Goal: Task Accomplishment & Management: Complete application form

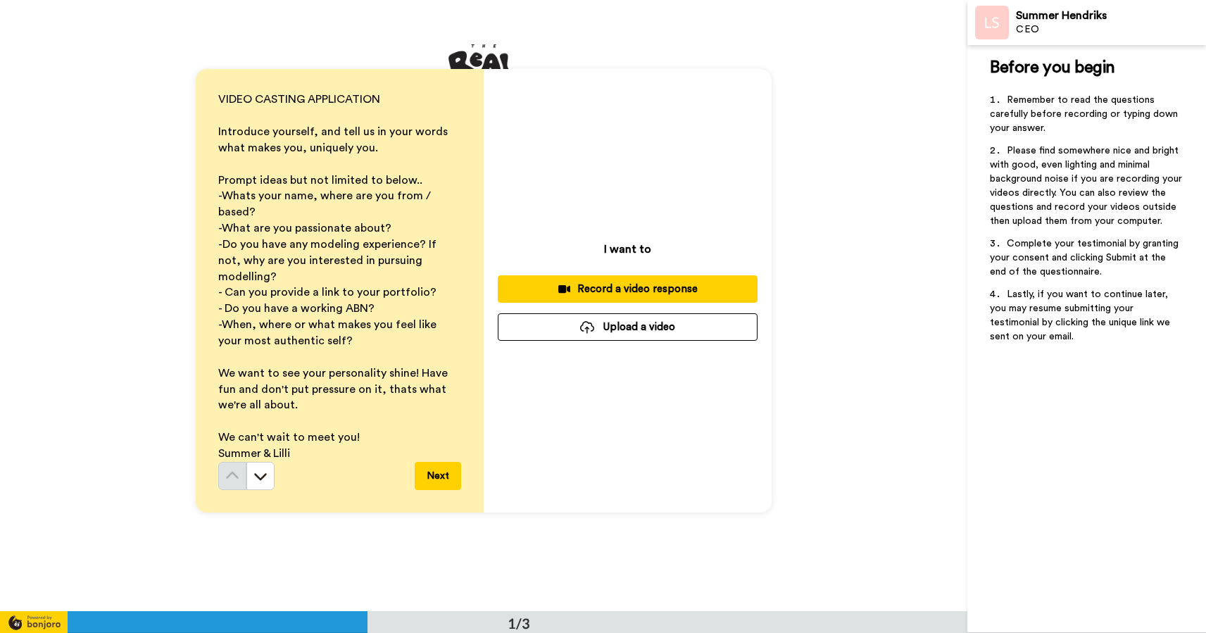
scroll to position [16, 0]
click at [629, 328] on button "Upload a video" at bounding box center [628, 325] width 260 height 27
click at [639, 325] on button "Upload a video" at bounding box center [628, 325] width 260 height 27
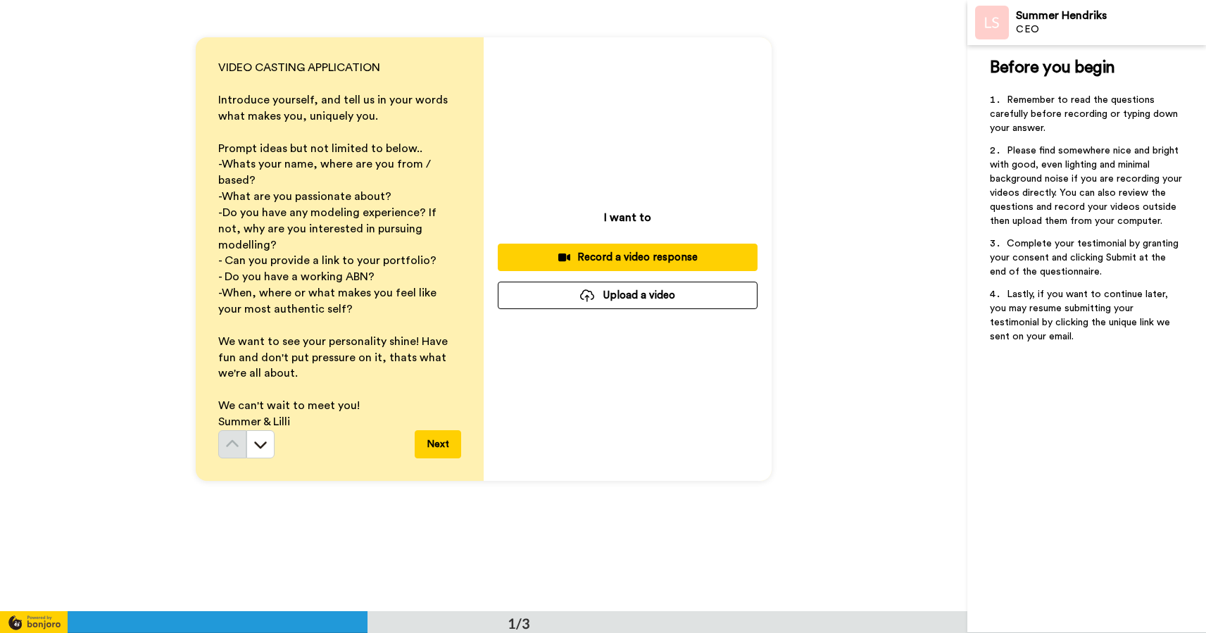
scroll to position [50, 0]
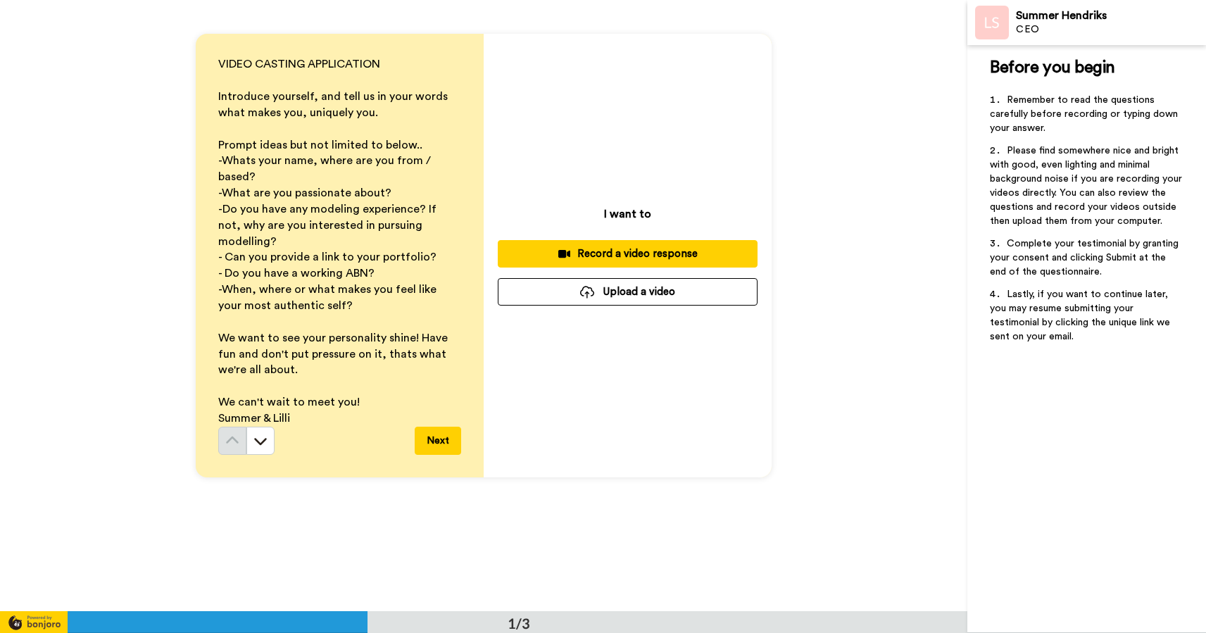
click at [662, 293] on button "Upload a video" at bounding box center [628, 291] width 260 height 27
click at [608, 294] on button "Upload a video" at bounding box center [628, 291] width 260 height 27
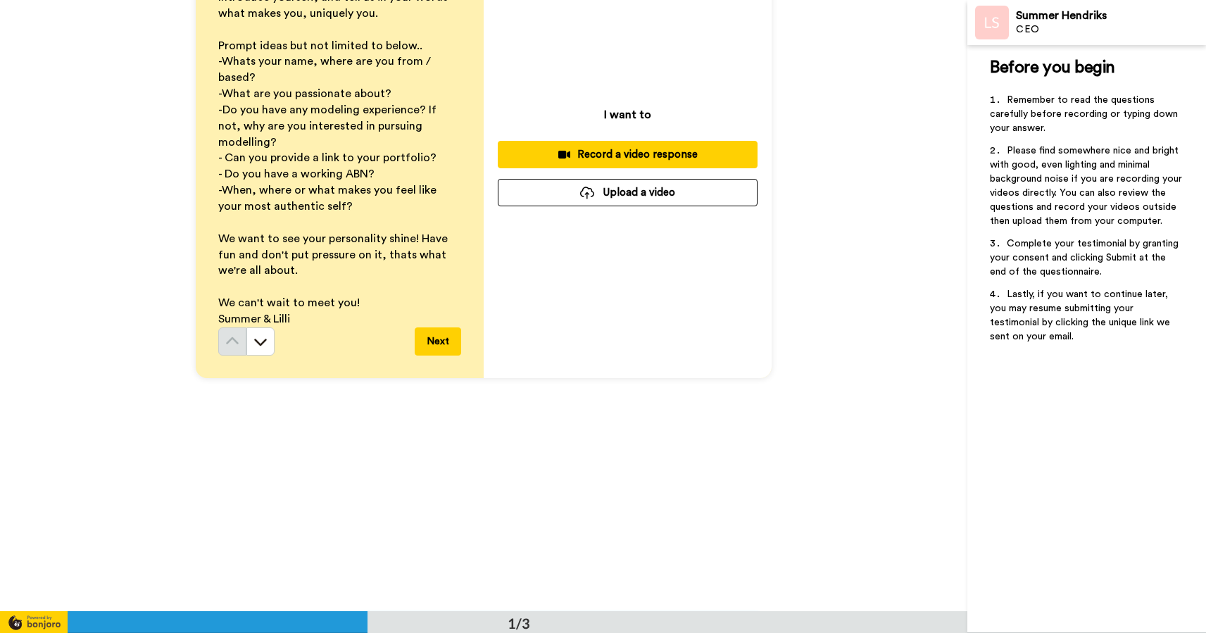
scroll to position [165, 0]
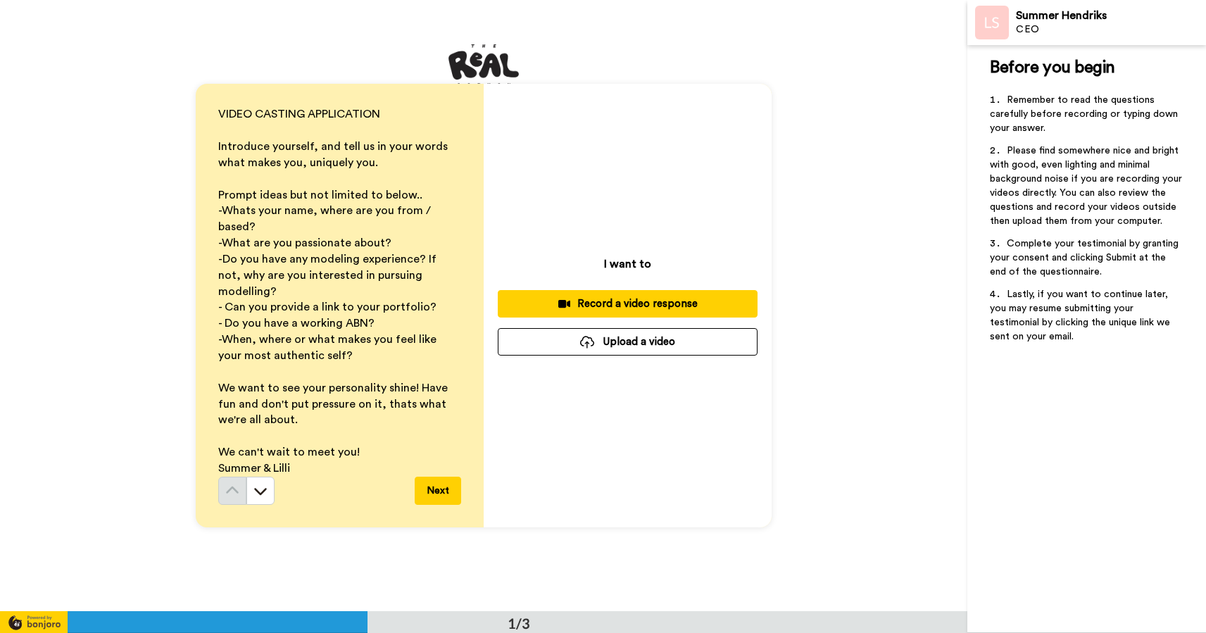
click at [589, 346] on div at bounding box center [587, 342] width 14 height 13
click at [609, 340] on button "Upload a video" at bounding box center [628, 341] width 260 height 27
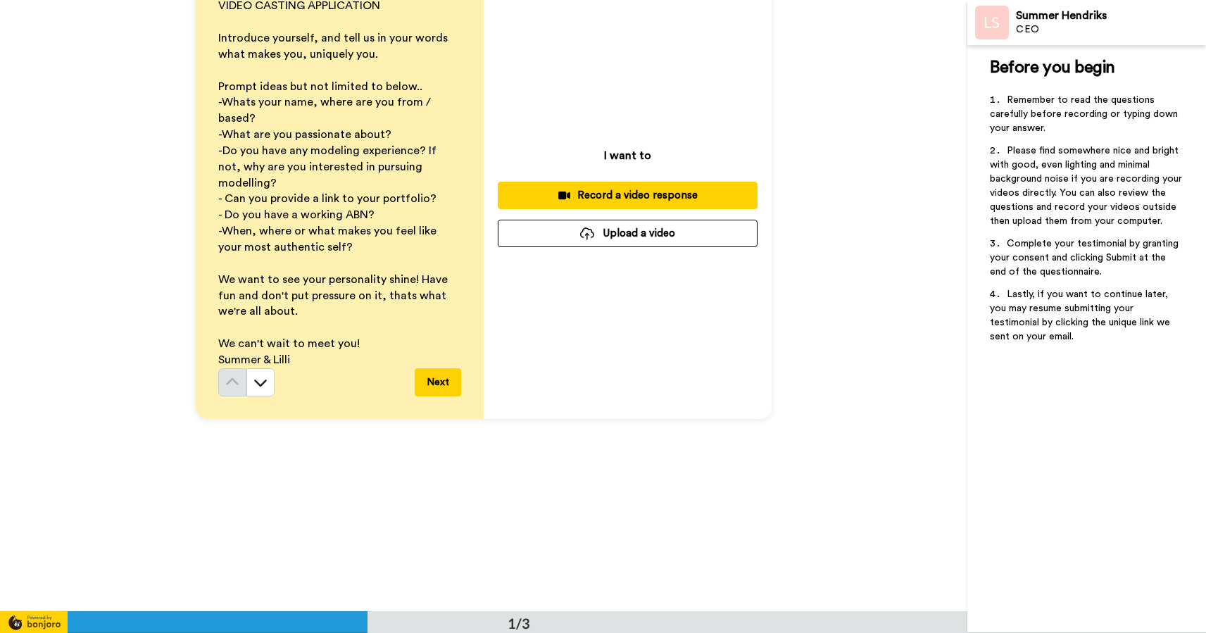
scroll to position [114, 0]
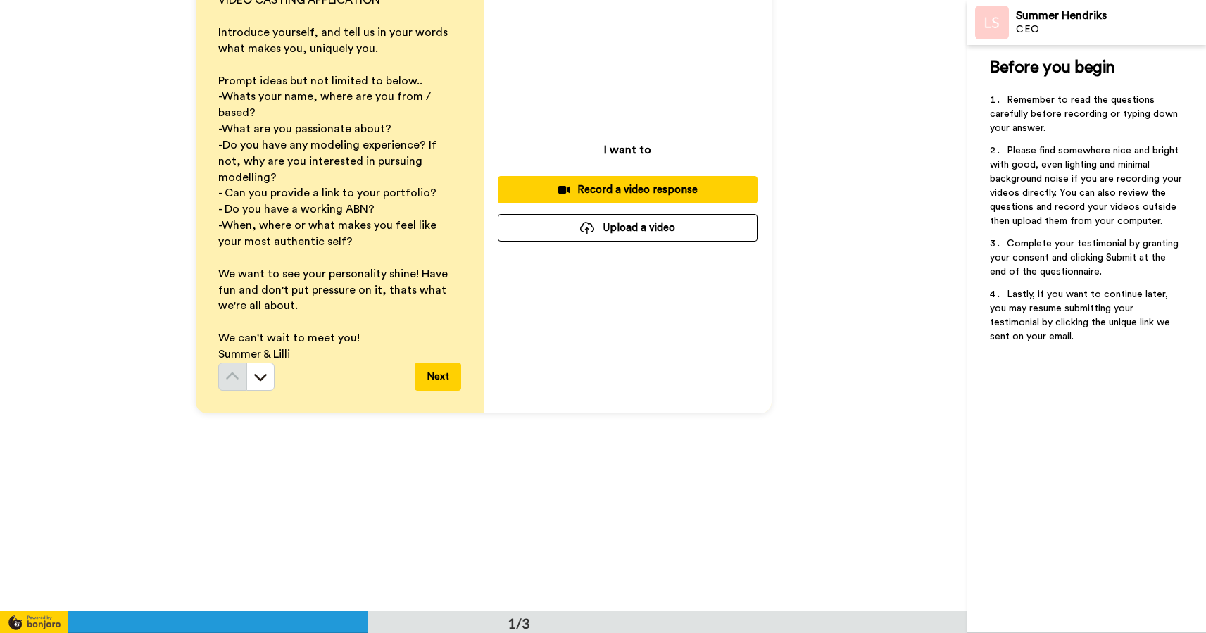
click at [610, 230] on button "Upload a video" at bounding box center [628, 227] width 260 height 27
click at [436, 367] on button "Next" at bounding box center [438, 377] width 46 height 28
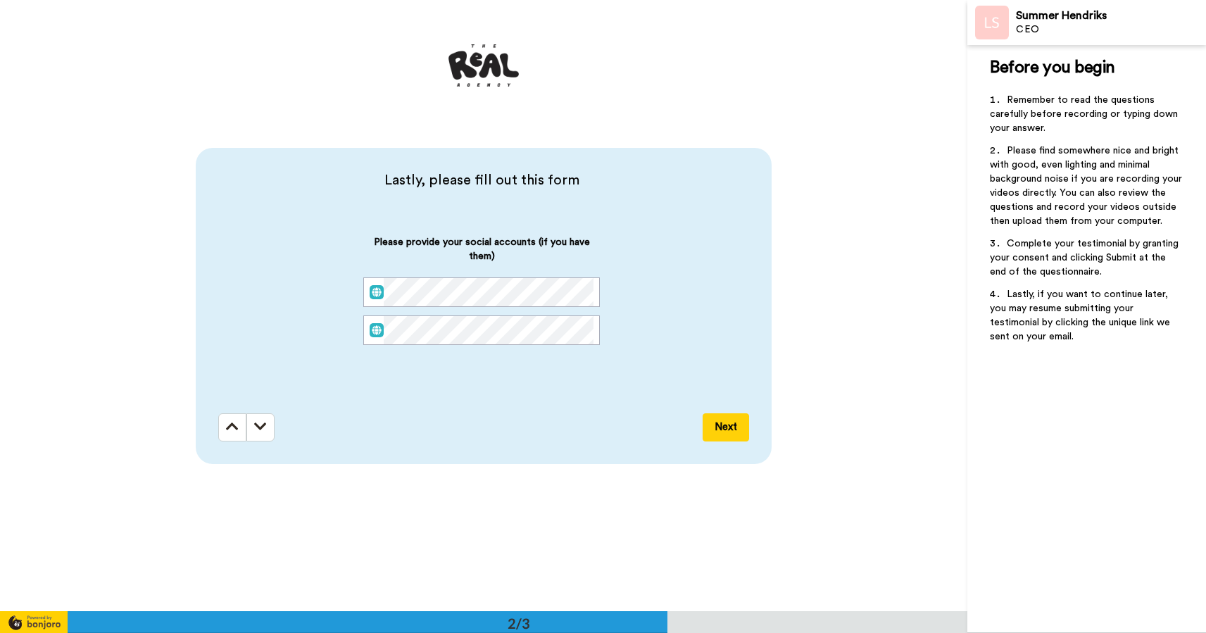
scroll to position [612, 0]
click at [229, 424] on icon at bounding box center [232, 426] width 13 height 14
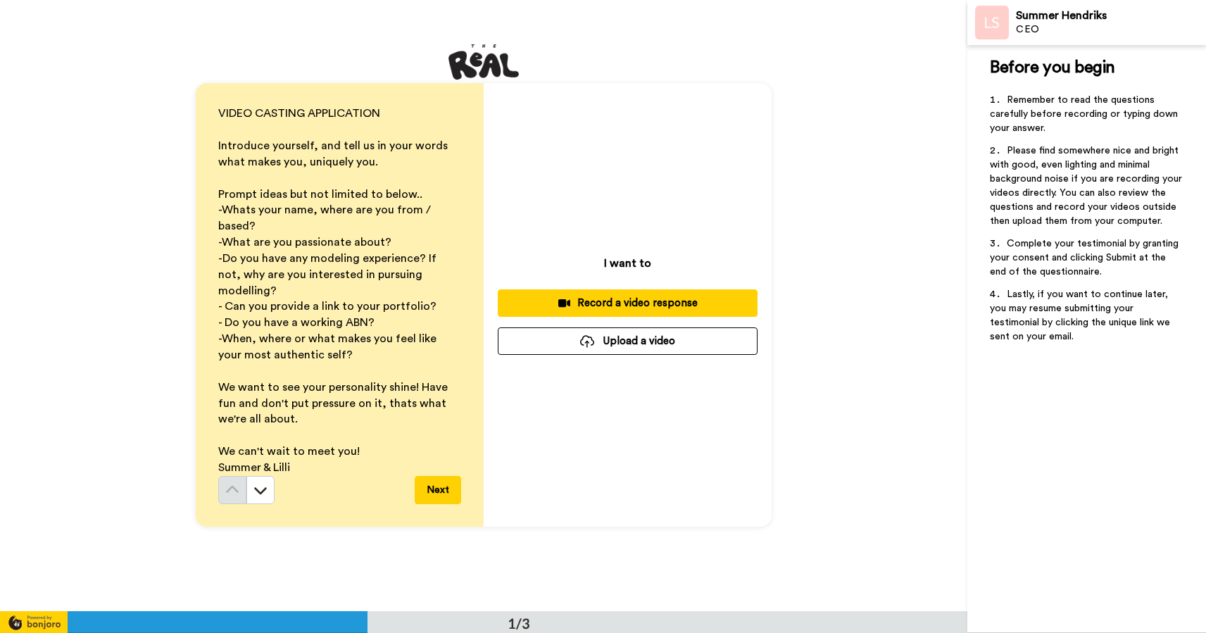
scroll to position [0, 0]
click at [600, 298] on div "Record a video response" at bounding box center [627, 303] width 237 height 15
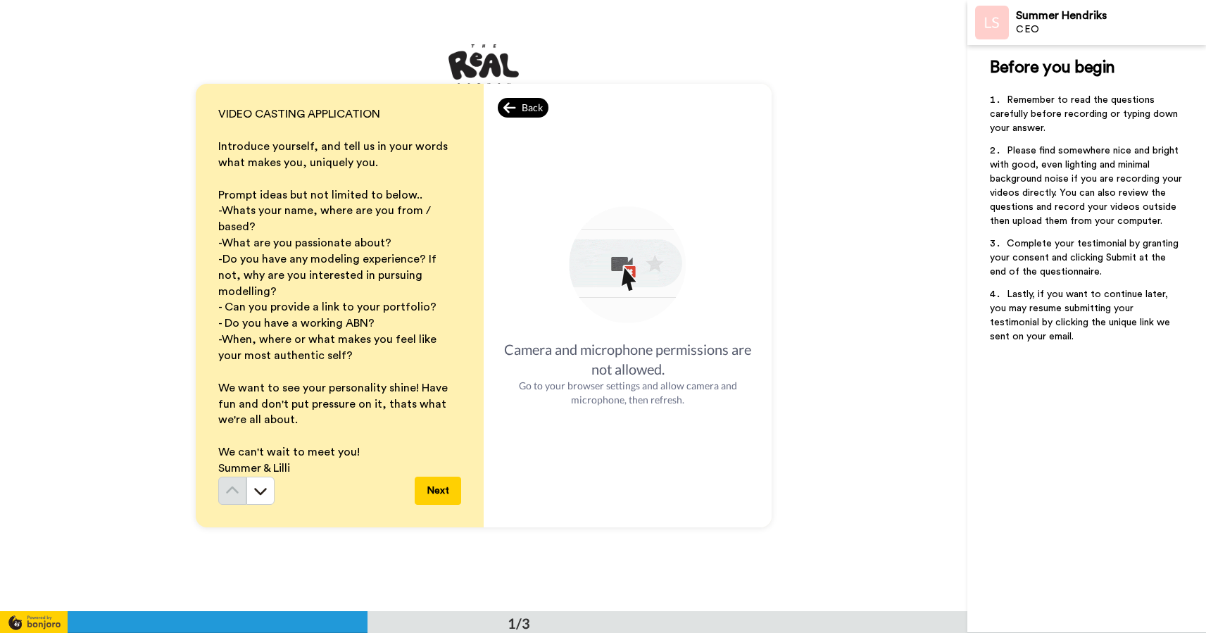
click at [519, 113] on div "Back" at bounding box center [523, 108] width 51 height 20
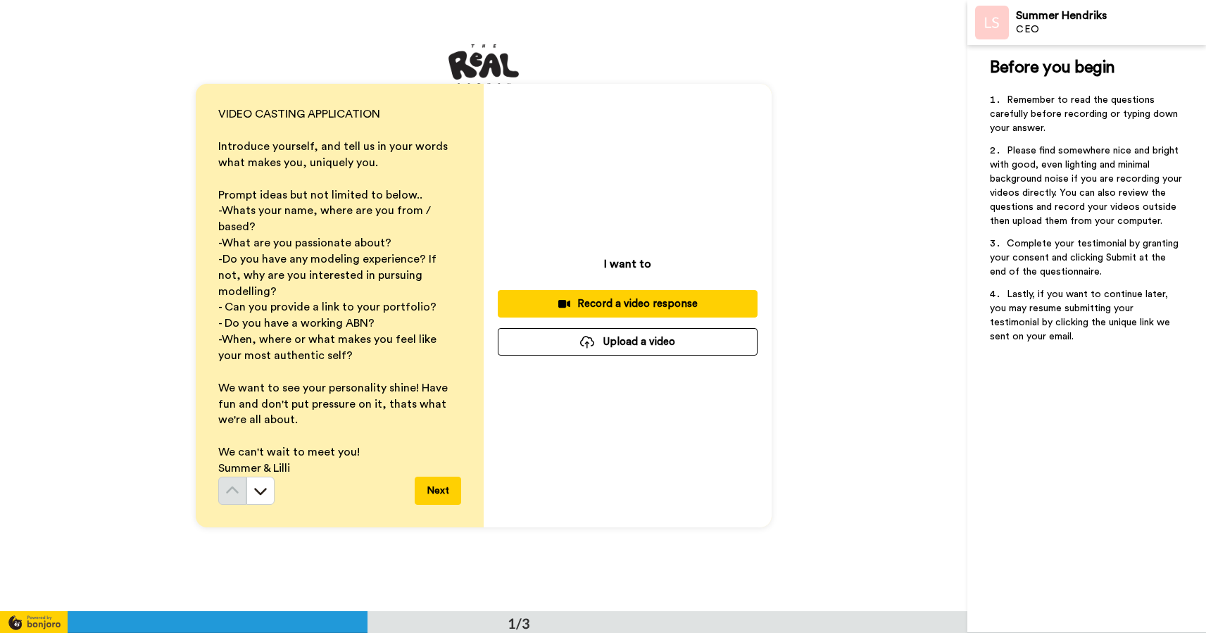
click at [615, 346] on button "Upload a video" at bounding box center [628, 341] width 260 height 27
click at [647, 338] on button "Upload a video" at bounding box center [628, 341] width 260 height 27
click at [638, 340] on button "Upload a video" at bounding box center [628, 341] width 260 height 27
click at [637, 340] on button "Upload a video" at bounding box center [628, 341] width 260 height 27
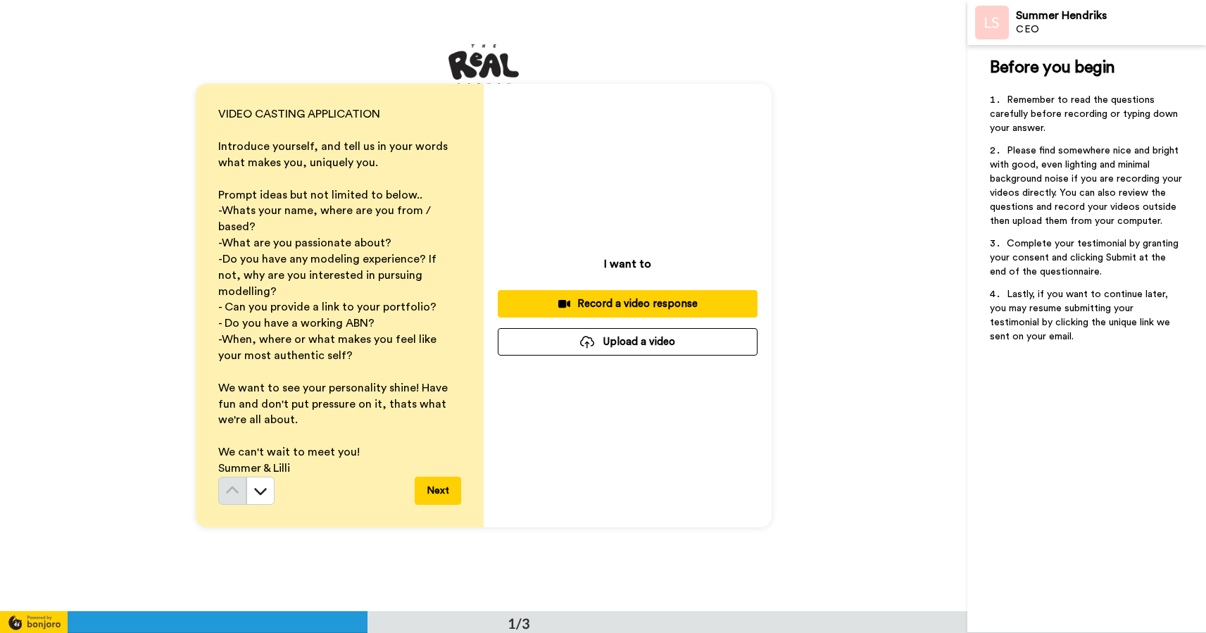
click at [675, 336] on button "Upload a video" at bounding box center [628, 341] width 260 height 27
click at [667, 351] on button "Upload a video" at bounding box center [628, 341] width 260 height 27
click at [435, 481] on button "Next" at bounding box center [438, 491] width 46 height 28
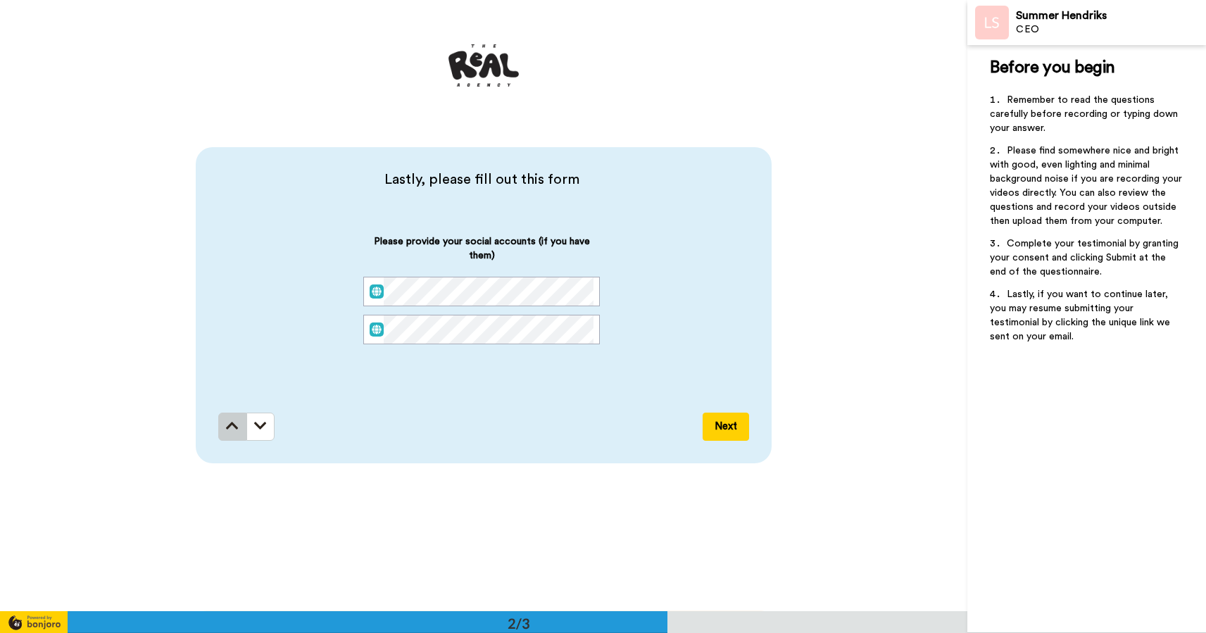
click at [230, 417] on button at bounding box center [232, 427] width 28 height 28
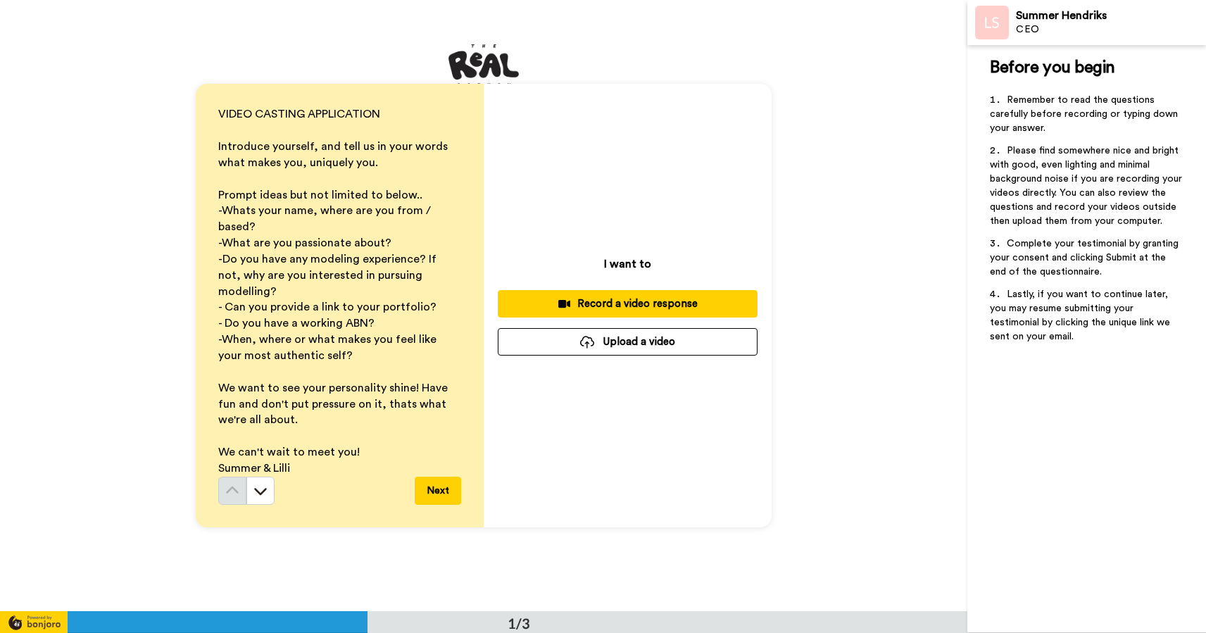
click at [586, 346] on div at bounding box center [587, 342] width 14 height 13
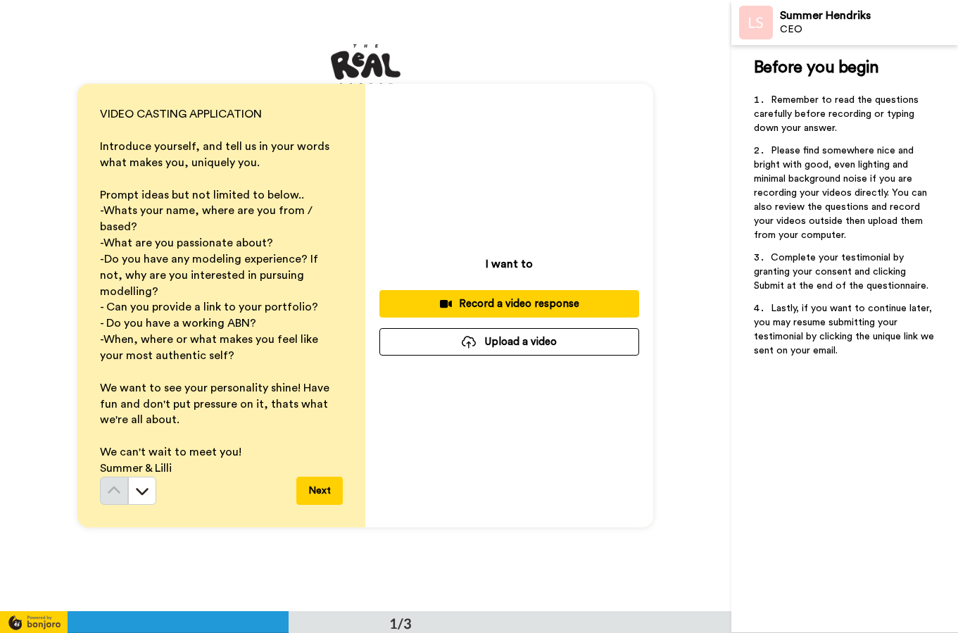
click at [553, 347] on button "Upload a video" at bounding box center [509, 341] width 260 height 27
click at [531, 344] on button "Upload a video" at bounding box center [509, 341] width 260 height 27
click at [470, 343] on div at bounding box center [469, 342] width 14 height 13
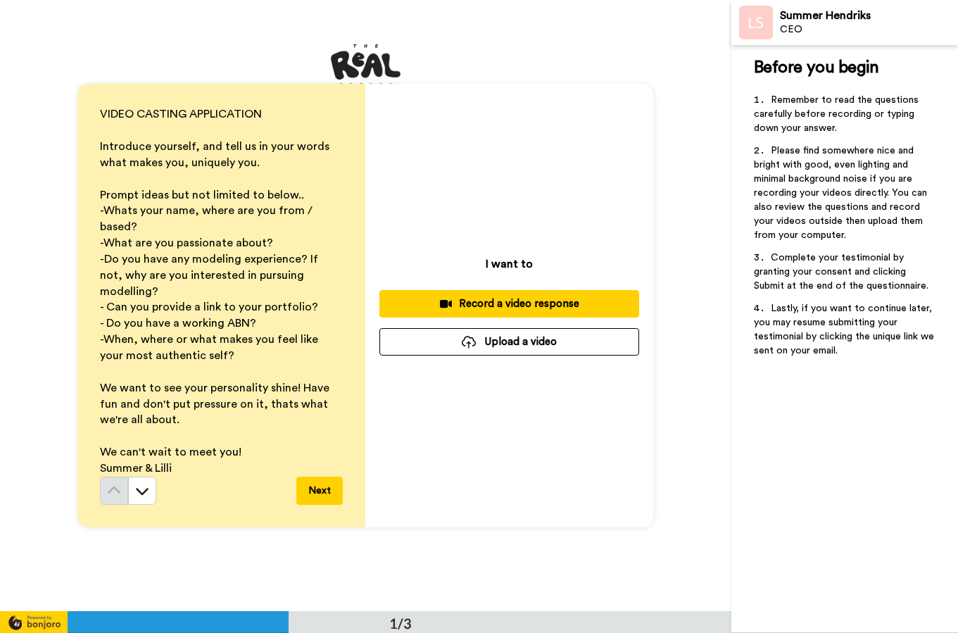
click at [473, 305] on div "Record a video response" at bounding box center [509, 303] width 237 height 15
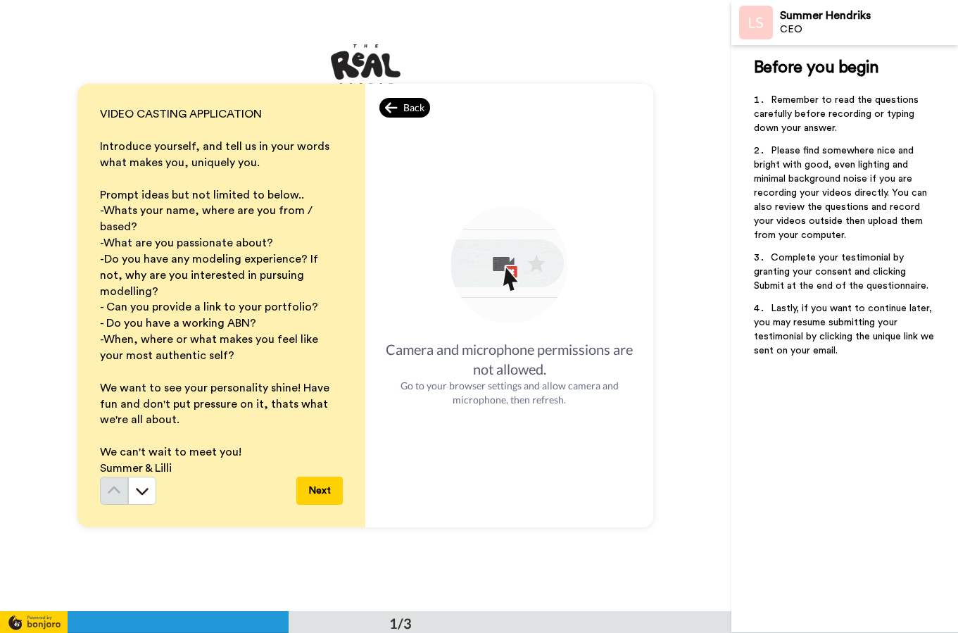
click at [387, 106] on div "Back" at bounding box center [404, 108] width 51 height 20
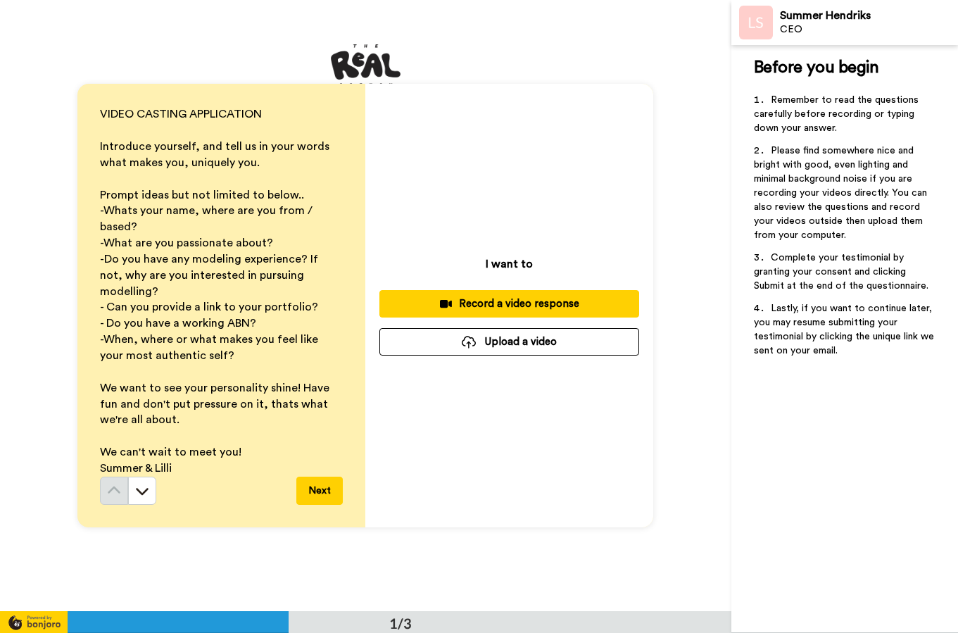
click at [503, 348] on button "Upload a video" at bounding box center [509, 341] width 260 height 27
click at [486, 344] on button "Upload a video" at bounding box center [509, 341] width 260 height 27
click at [470, 343] on div at bounding box center [469, 342] width 14 height 13
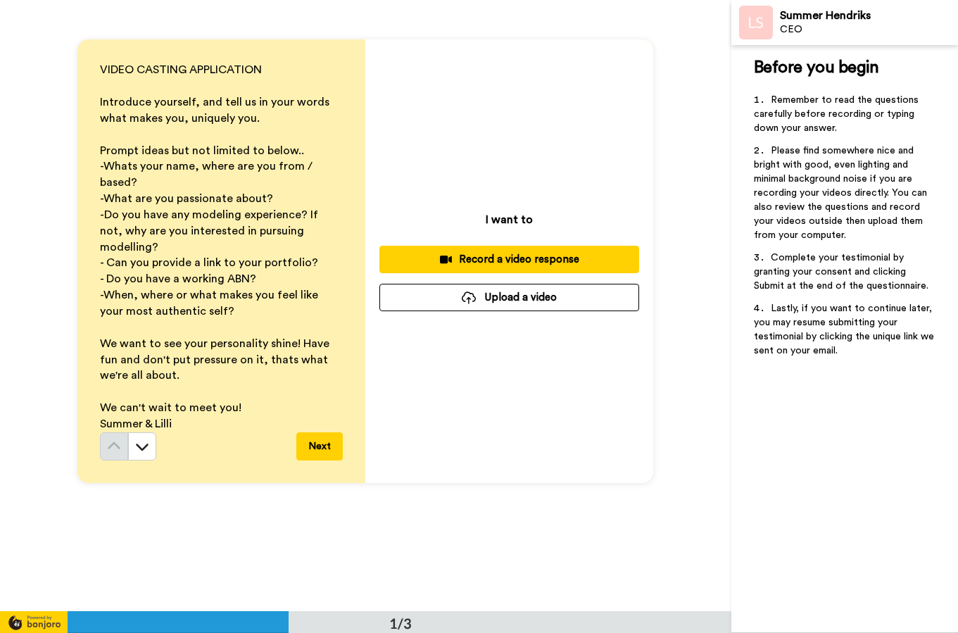
scroll to position [45, 0]
click at [322, 432] on button "Next" at bounding box center [319, 446] width 46 height 28
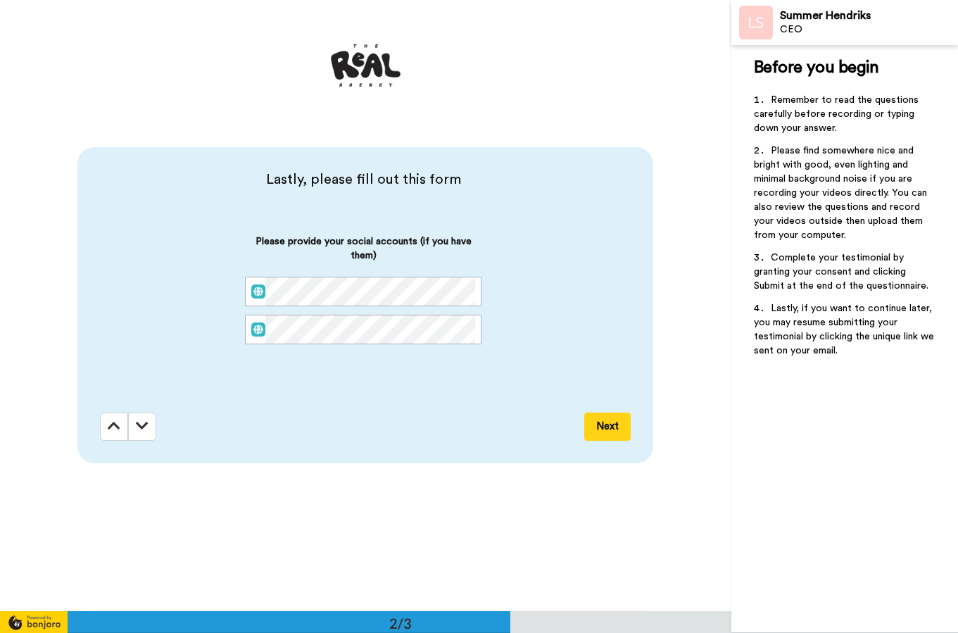
scroll to position [612, 0]
click at [610, 432] on button "Next" at bounding box center [607, 427] width 46 height 28
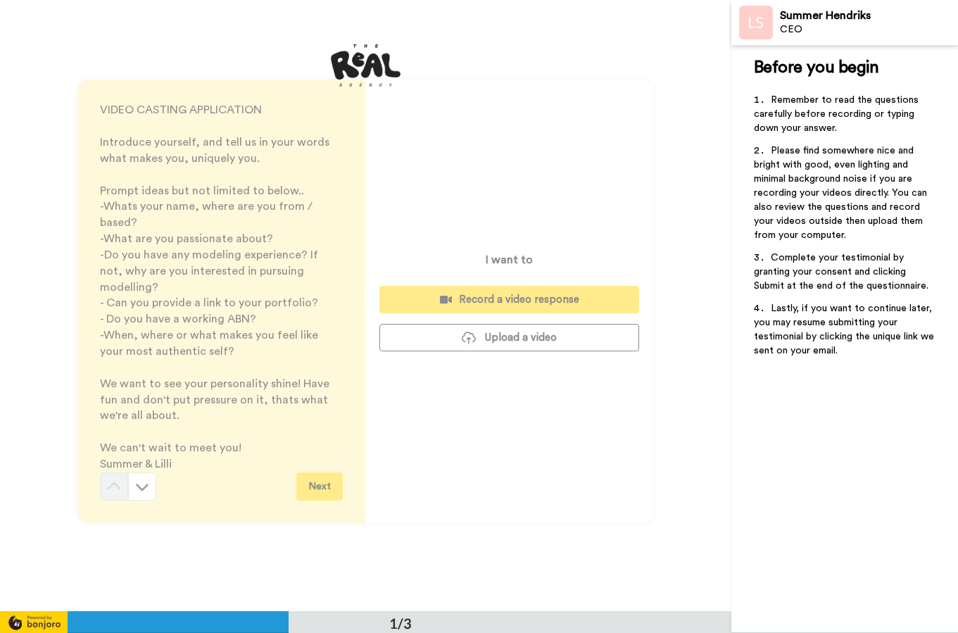
scroll to position [0, 0]
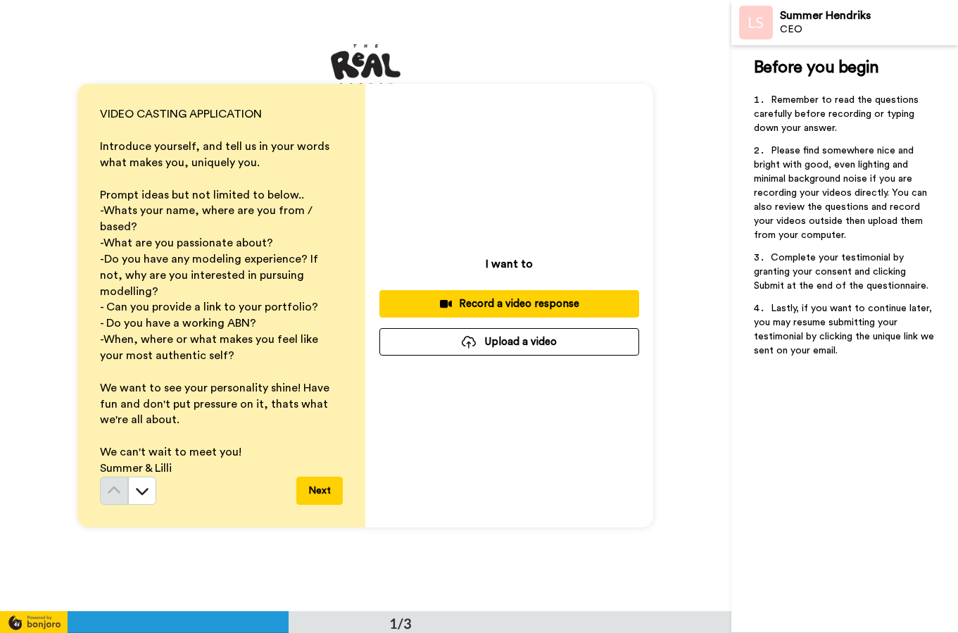
click at [504, 344] on button "Upload a video" at bounding box center [509, 341] width 260 height 27
click at [504, 343] on button "Upload a video" at bounding box center [509, 341] width 260 height 27
click at [465, 341] on div at bounding box center [469, 342] width 14 height 13
click at [475, 340] on div at bounding box center [469, 342] width 14 height 13
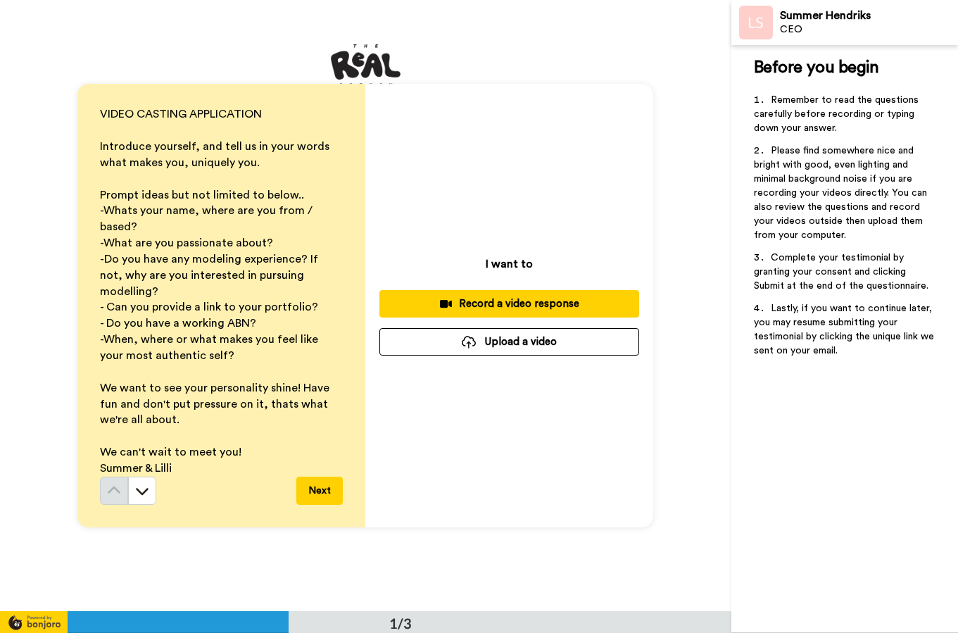
click at [471, 337] on div at bounding box center [469, 342] width 14 height 13
click at [502, 305] on div "Record a video response" at bounding box center [509, 303] width 237 height 15
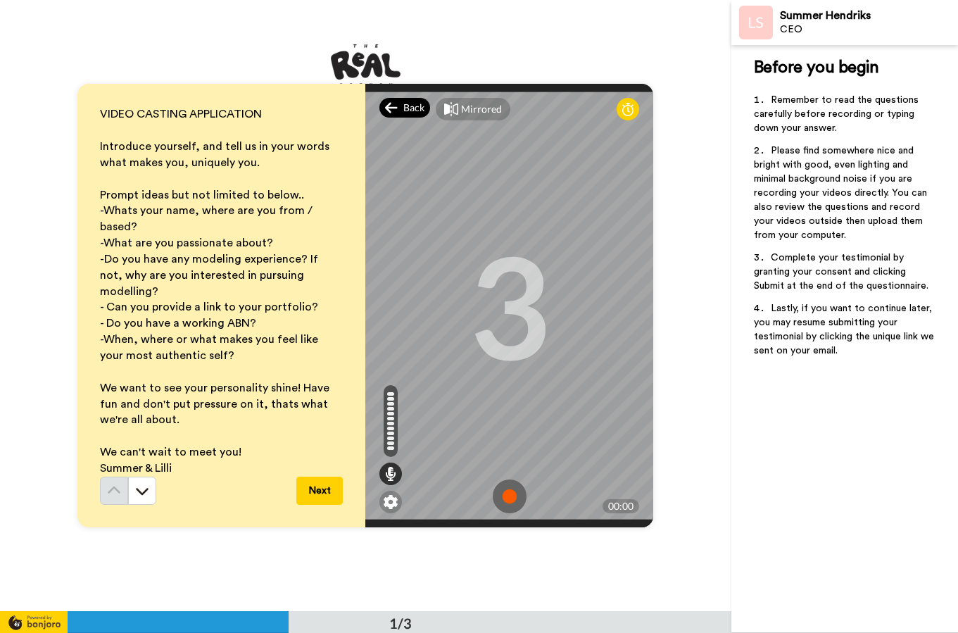
click at [405, 115] on span "Back" at bounding box center [413, 108] width 21 height 14
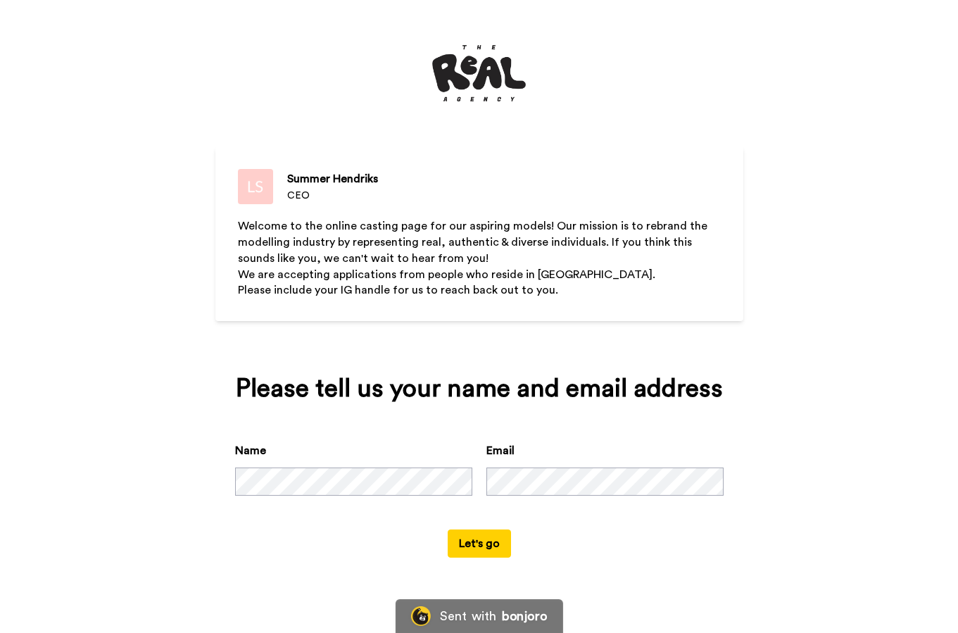
click at [481, 544] on button "Let's go" at bounding box center [479, 543] width 63 height 28
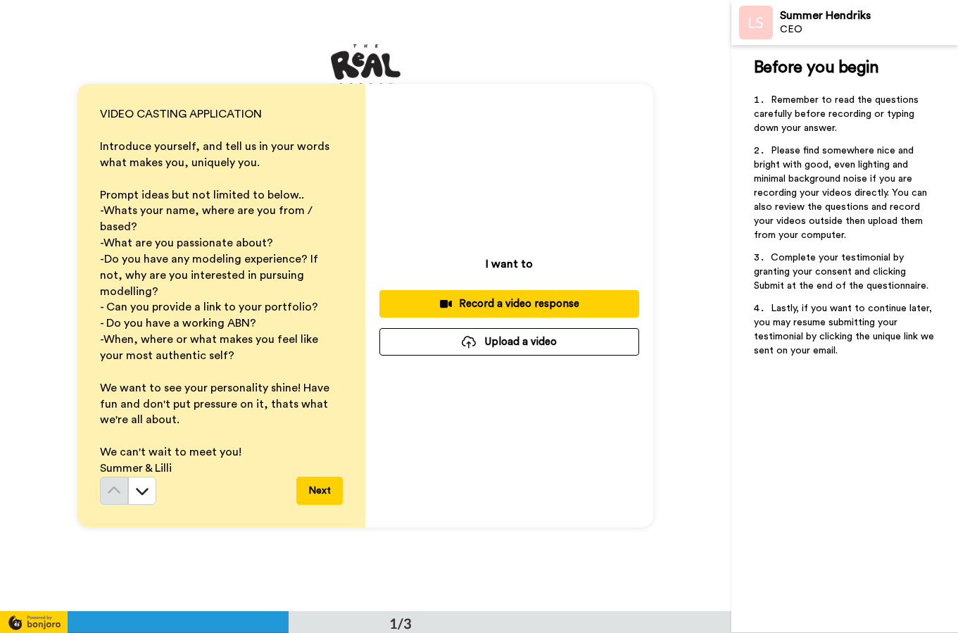
click at [494, 344] on button "Upload a video" at bounding box center [509, 341] width 260 height 27
click at [470, 343] on div at bounding box center [469, 342] width 14 height 13
click at [475, 334] on button "Upload a video" at bounding box center [509, 341] width 260 height 27
click at [493, 337] on button "Upload a video" at bounding box center [509, 341] width 260 height 27
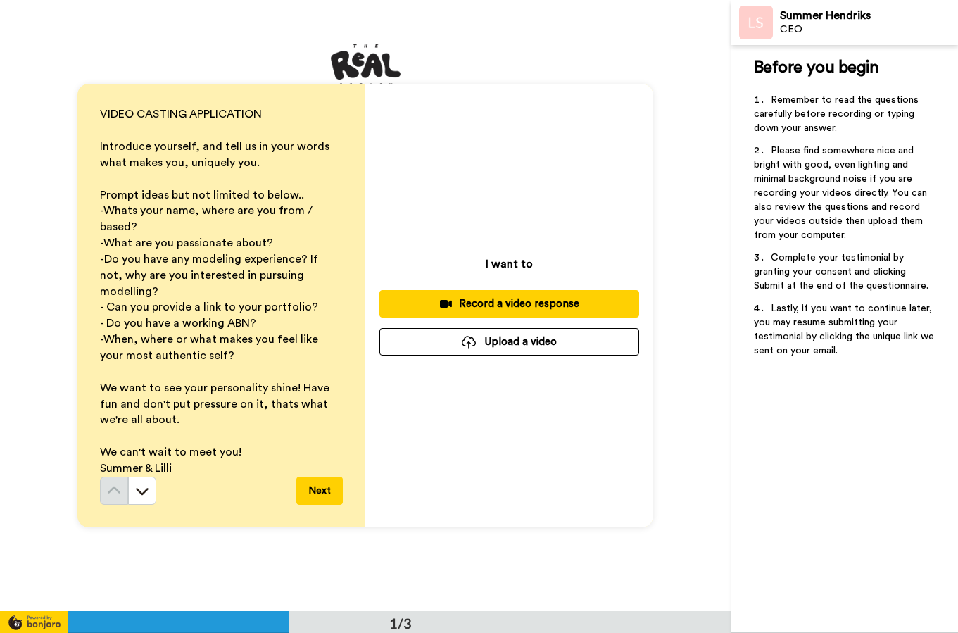
drag, startPoint x: 491, startPoint y: 337, endPoint x: 481, endPoint y: 233, distance: 104.7
click at [481, 232] on div "I want to Record a video response Upload a video" at bounding box center [509, 305] width 288 height 443
click at [472, 344] on div at bounding box center [469, 342] width 14 height 13
click at [505, 345] on button "Upload a video" at bounding box center [509, 341] width 260 height 27
click at [505, 344] on button "Upload a video" at bounding box center [509, 341] width 260 height 27
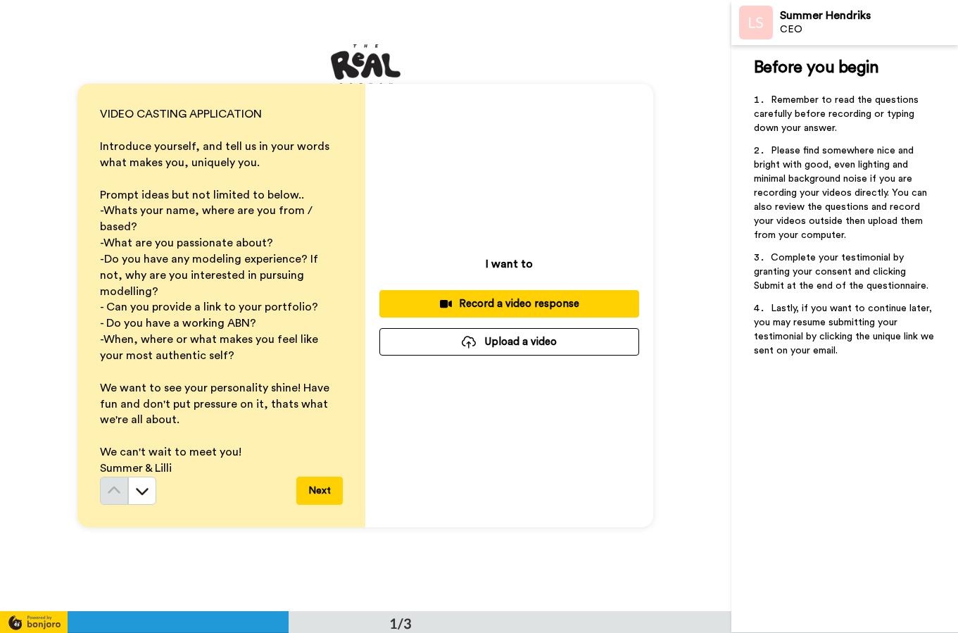
click at [517, 339] on button "Upload a video" at bounding box center [509, 341] width 260 height 27
click at [557, 343] on button "Upload a video" at bounding box center [509, 341] width 260 height 27
click at [556, 343] on button "Upload a video" at bounding box center [509, 341] width 260 height 27
click at [507, 339] on button "Upload a video" at bounding box center [509, 341] width 260 height 27
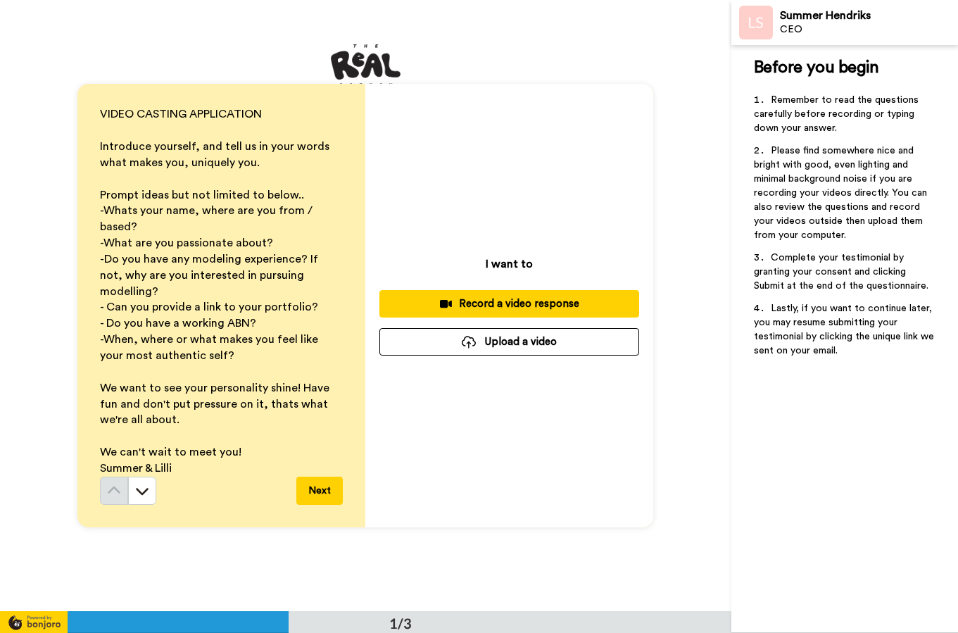
click at [507, 339] on button "Upload a video" at bounding box center [509, 341] width 260 height 27
click at [507, 344] on button "Upload a video" at bounding box center [509, 341] width 260 height 27
